Goal: Navigation & Orientation: Find specific page/section

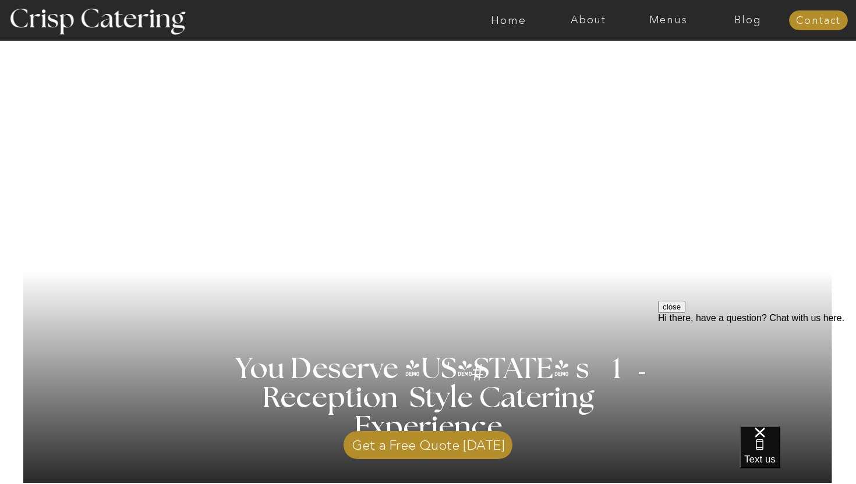
click at [661, 26] on div at bounding box center [473, 20] width 1846 height 41
click at [674, 22] on nav "Menus" at bounding box center [668, 21] width 80 height 12
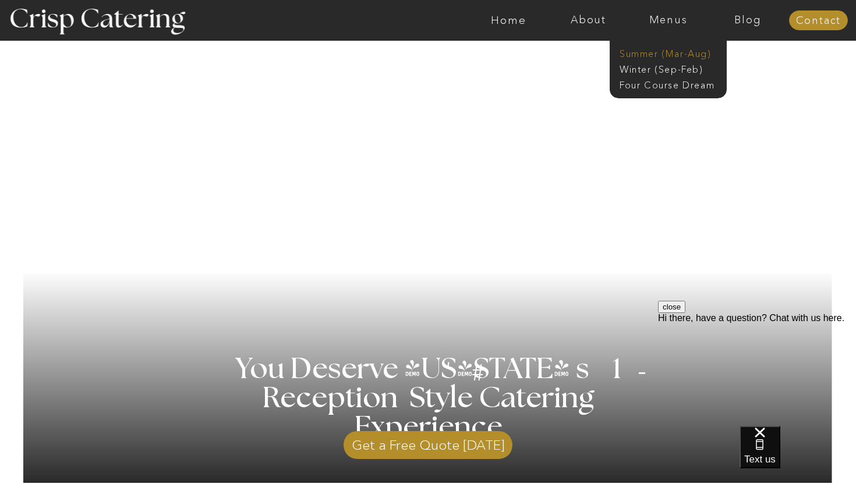
click at [670, 56] on nav "Summer (Mar-Aug)" at bounding box center [672, 52] width 104 height 11
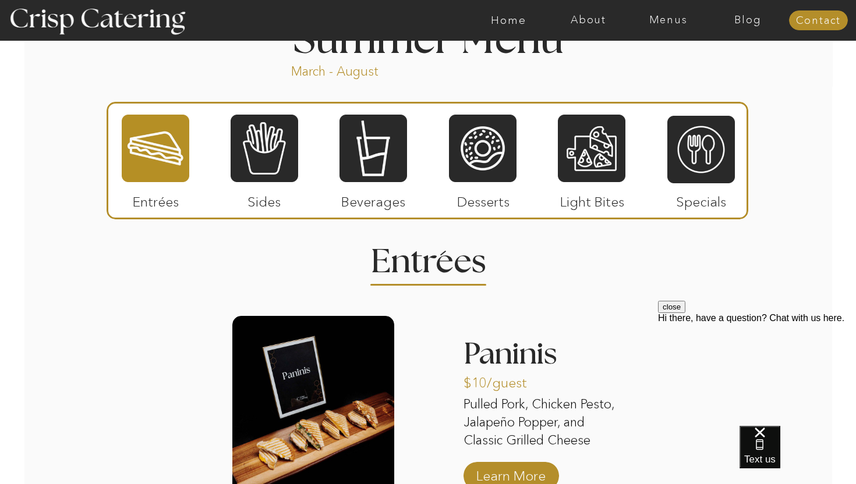
scroll to position [1000, 0]
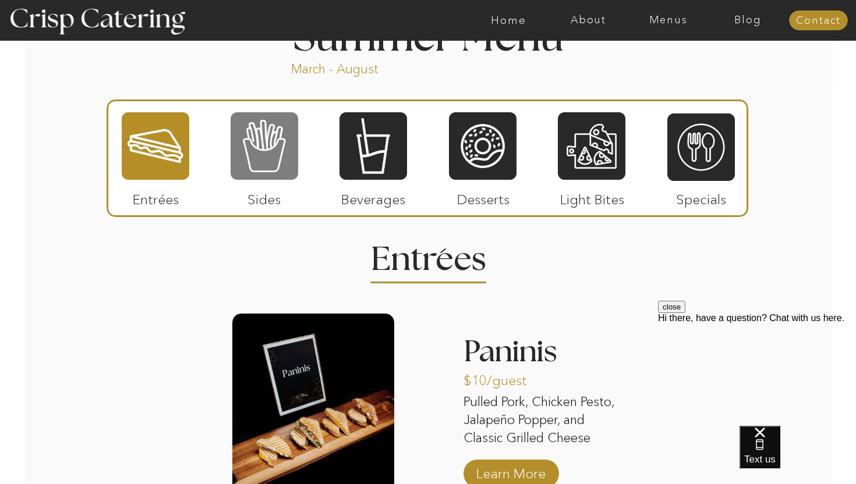
click at [279, 155] on div at bounding box center [265, 146] width 68 height 70
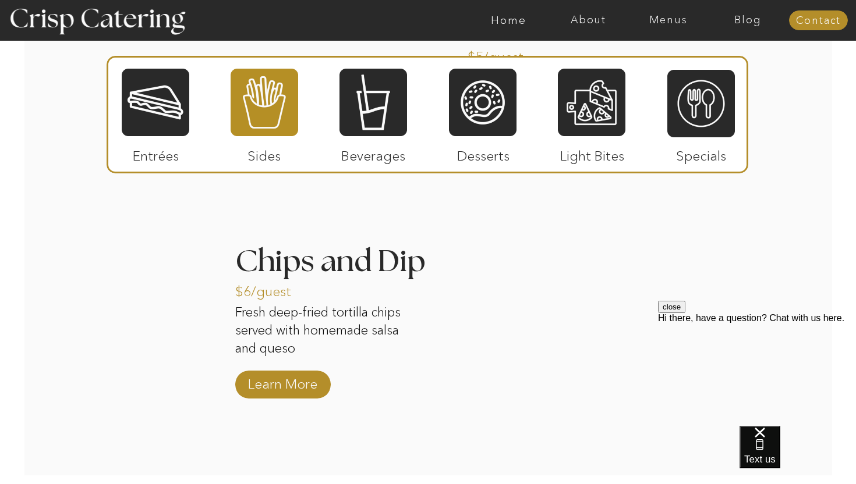
scroll to position [1550, 0]
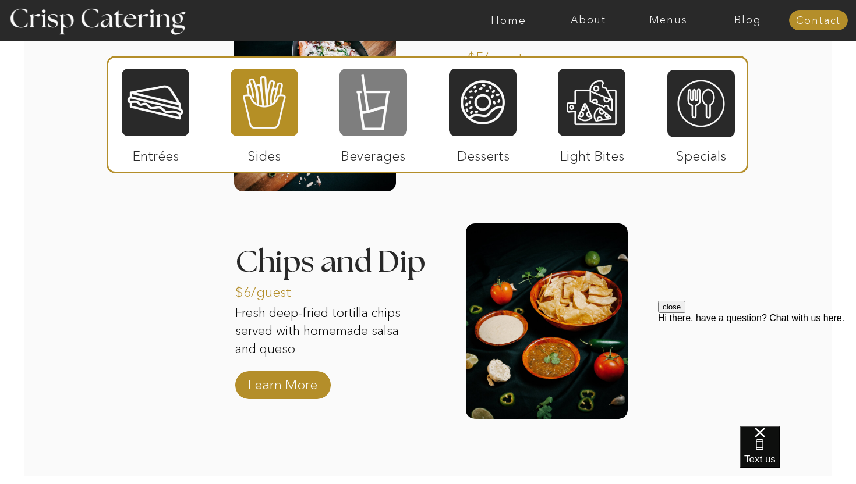
click at [377, 107] on div at bounding box center [373, 103] width 68 height 70
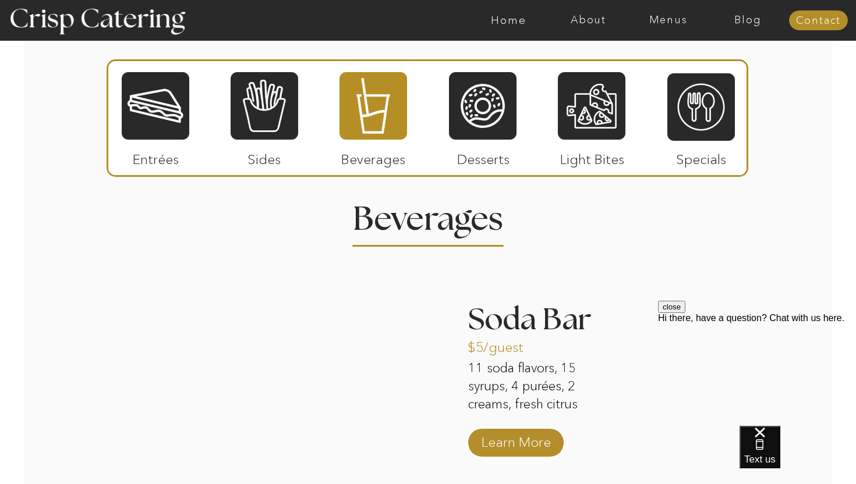
scroll to position [1038, 0]
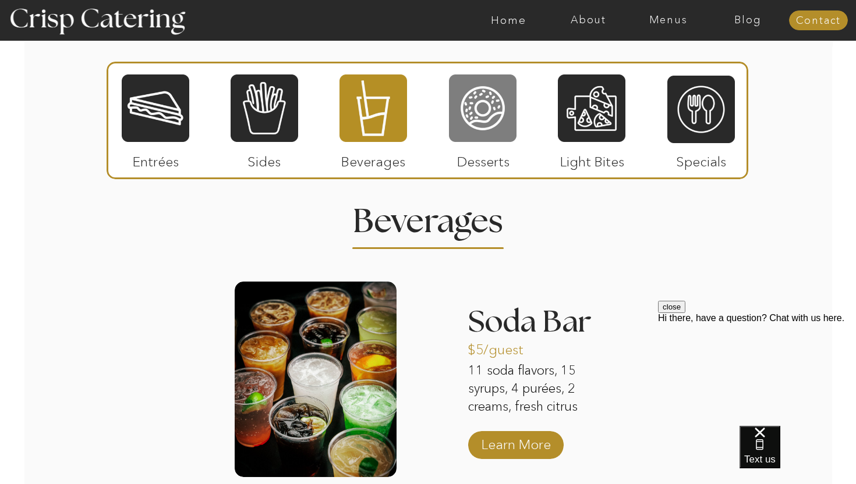
click at [494, 114] on div at bounding box center [483, 108] width 68 height 70
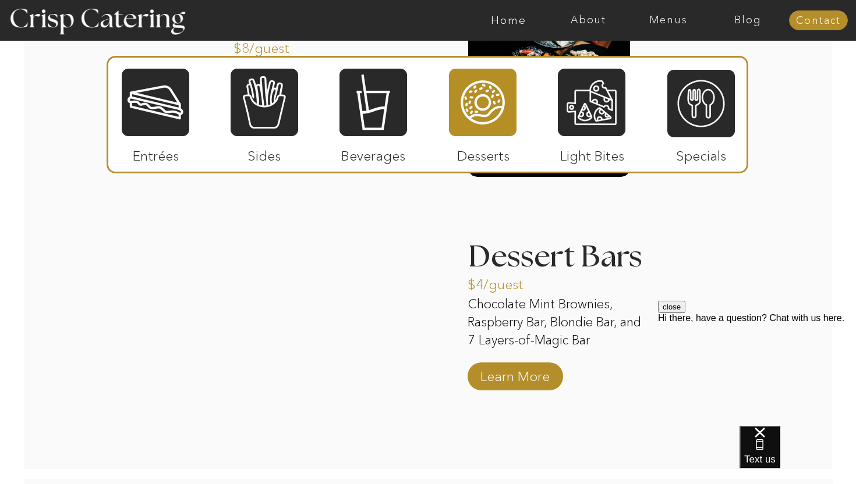
scroll to position [1634, 0]
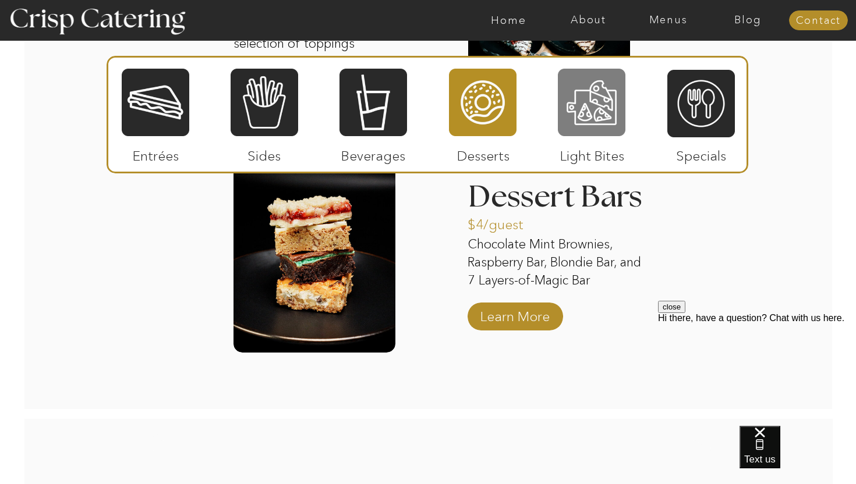
click at [596, 123] on div at bounding box center [592, 103] width 68 height 70
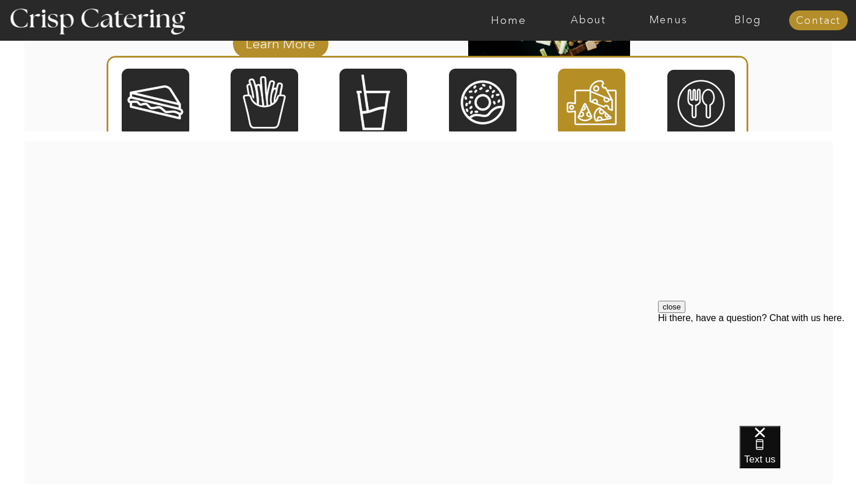
scroll to position [1453, 0]
